Goal: Find specific page/section: Find specific page/section

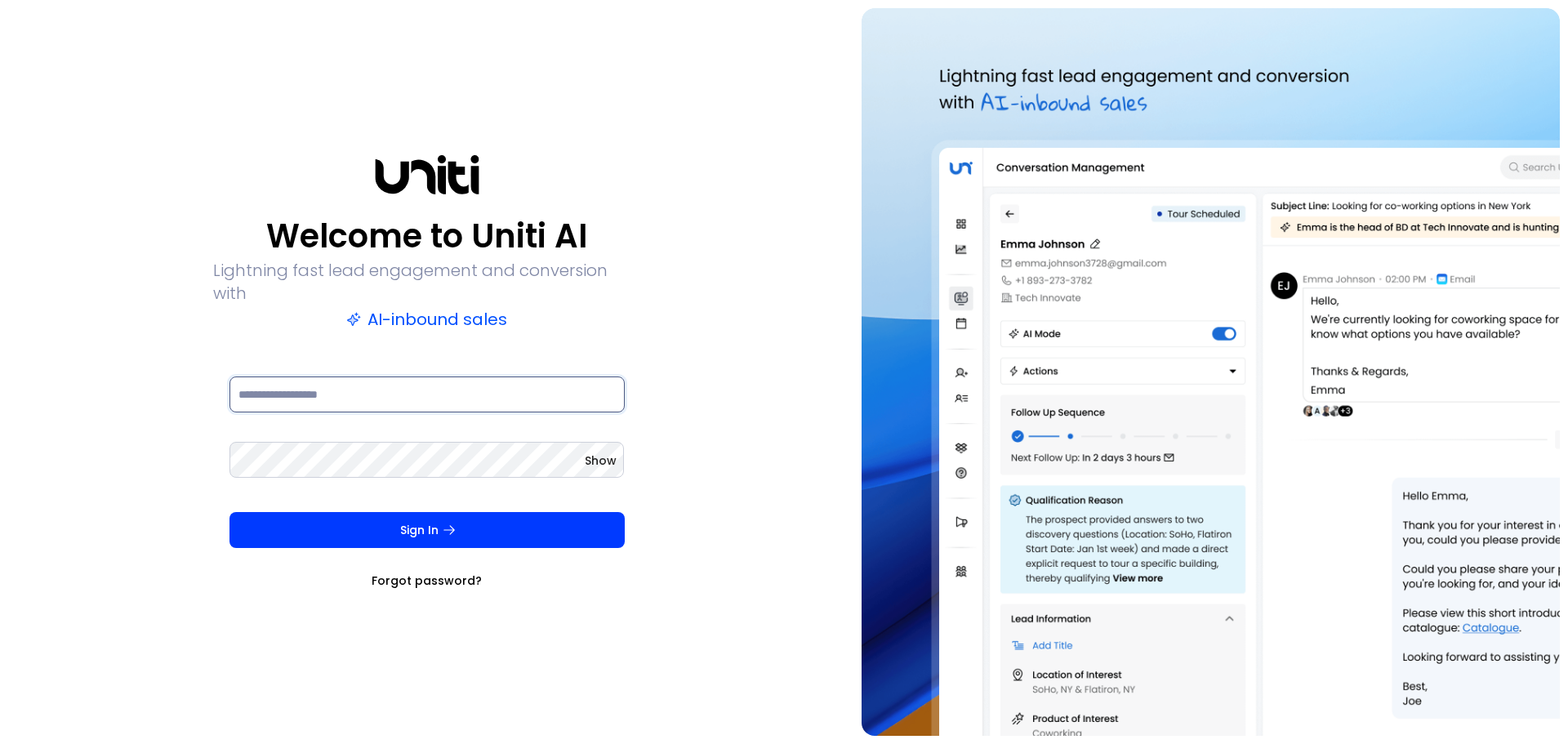
click at [370, 386] on input at bounding box center [427, 394] width 396 height 36
type input "**********"
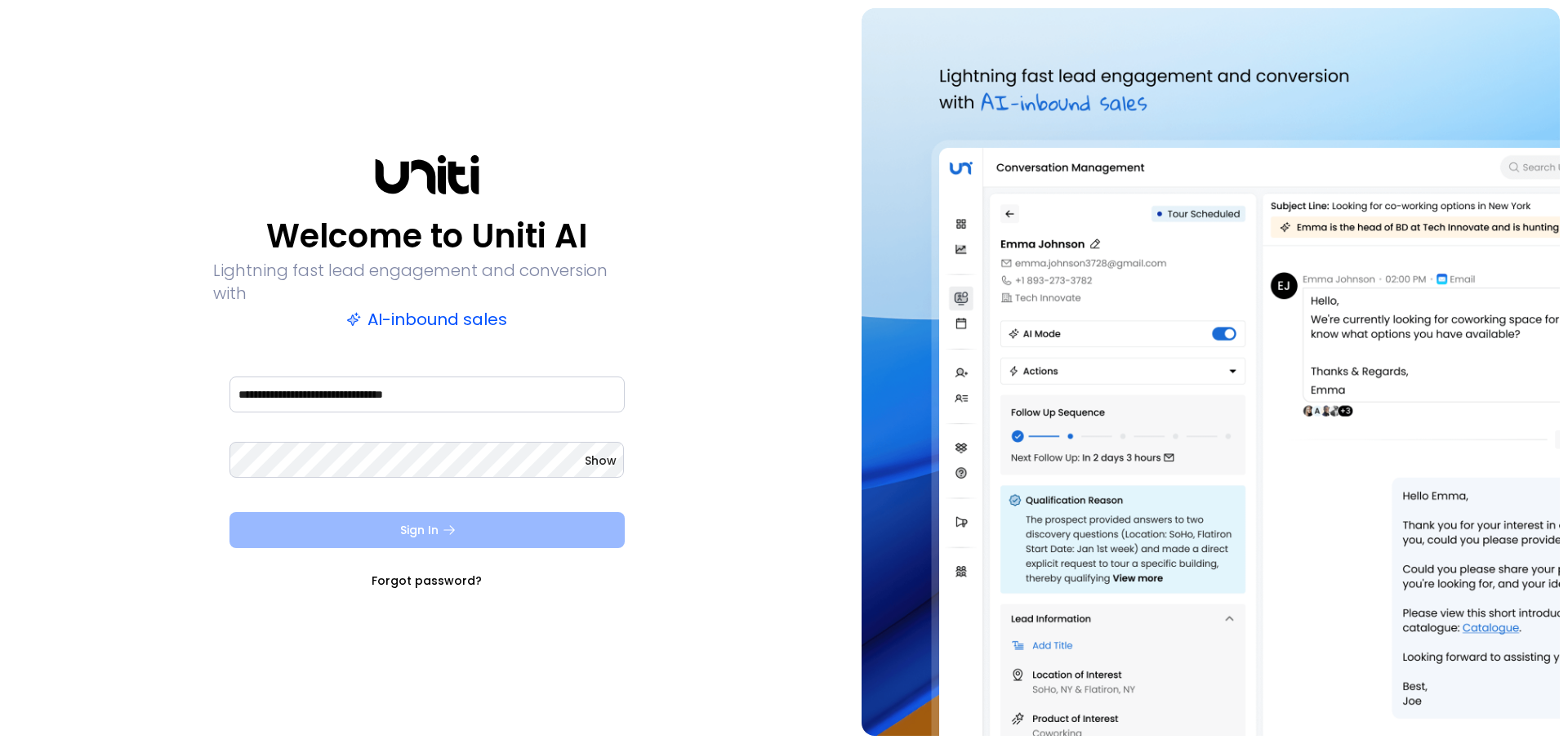
click at [441, 512] on button "Sign In" at bounding box center [427, 529] width 396 height 36
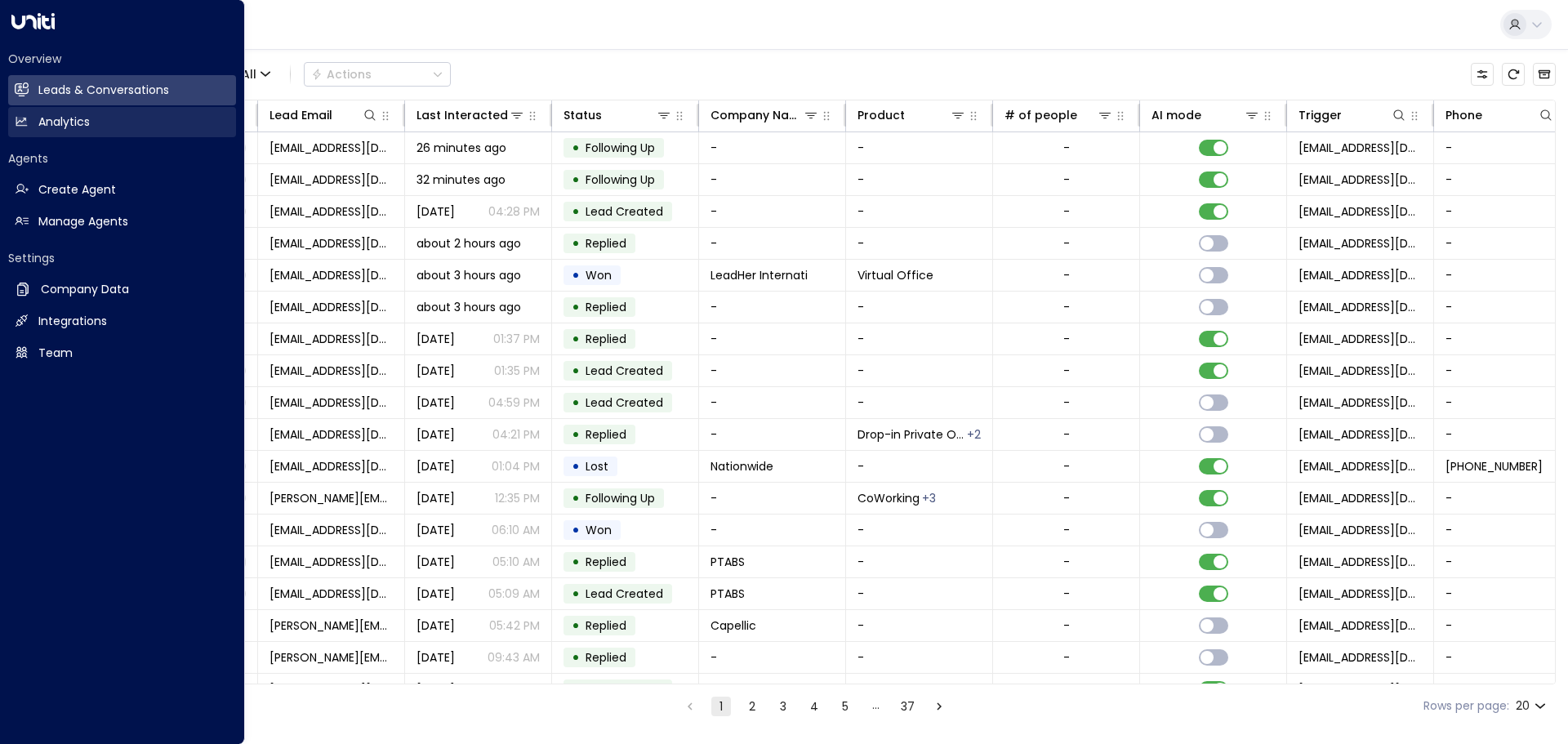
click at [28, 127] on link "Analytics Analytics" at bounding box center [122, 122] width 228 height 30
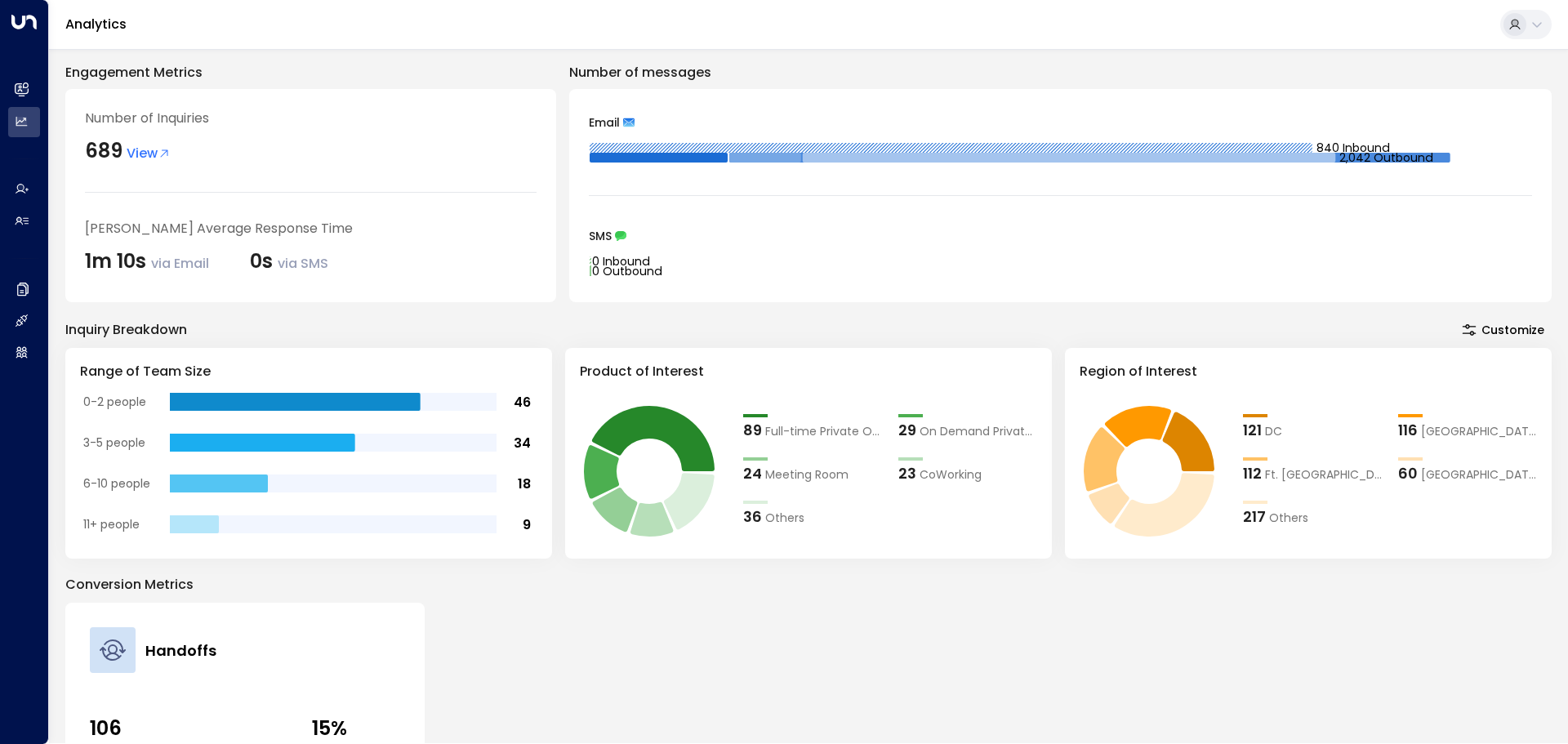
scroll to position [82, 0]
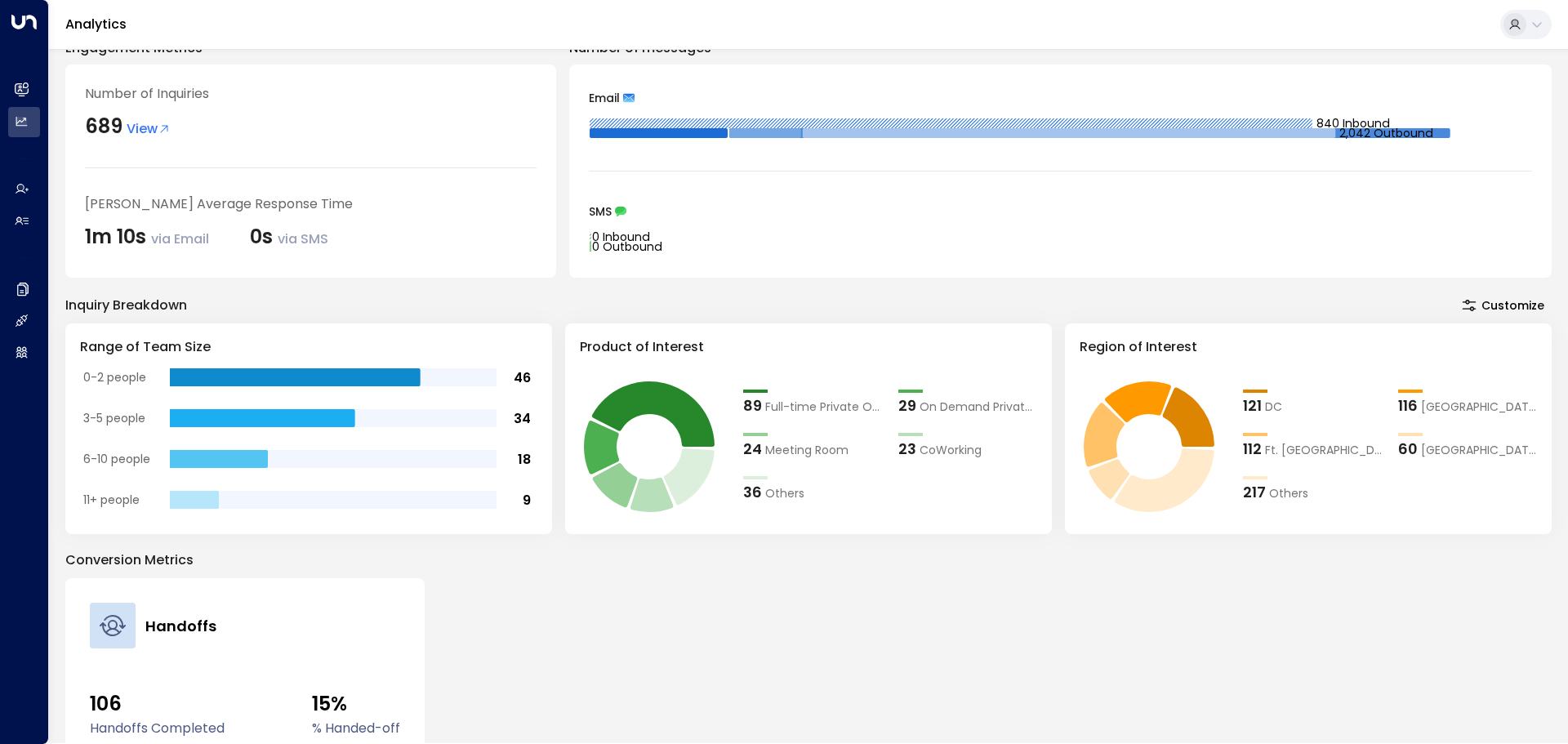
click at [142, 124] on span "View" at bounding box center [148, 129] width 44 height 20
